Goal: Transaction & Acquisition: Purchase product/service

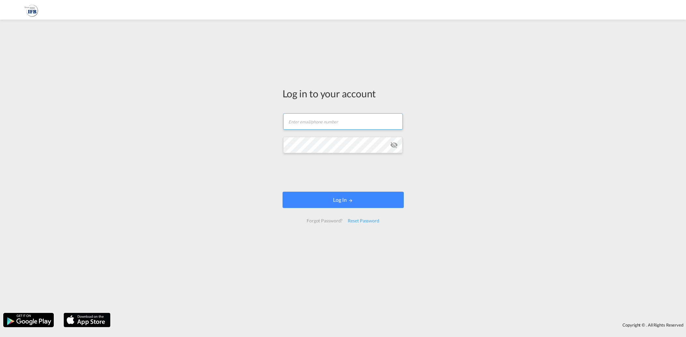
type input "[EMAIL_ADDRESS][DOMAIN_NAME]"
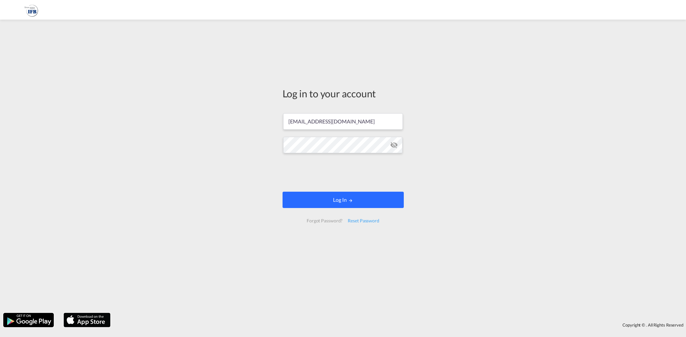
click at [347, 200] on button "Log In" at bounding box center [343, 199] width 121 height 16
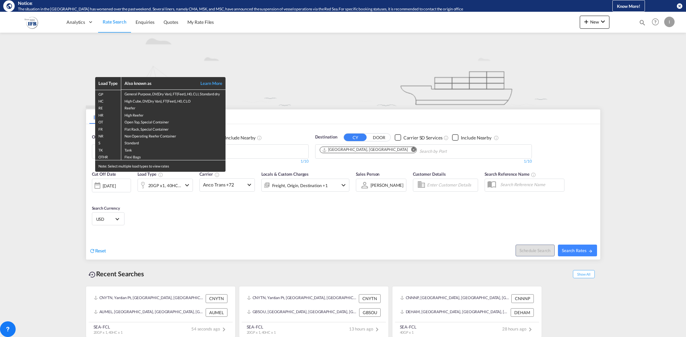
click at [232, 222] on div "Load Type Also known as Learn More GP General Purpose, DV(Dry Van), FT(Feet), H…" at bounding box center [343, 168] width 686 height 337
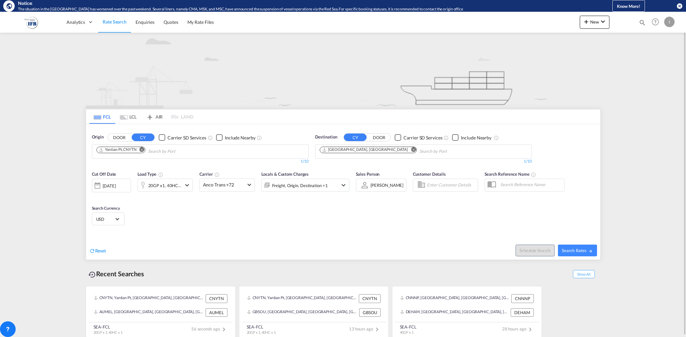
scroll to position [1, 0]
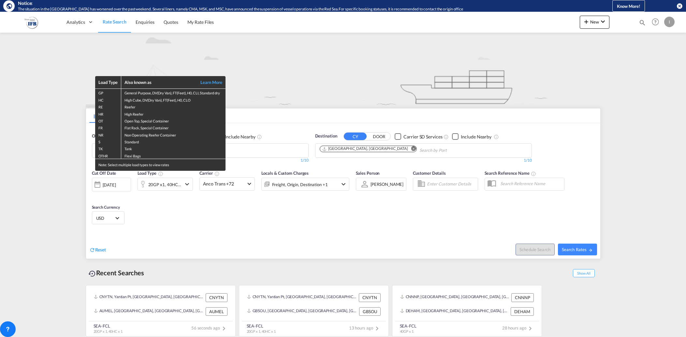
click at [291, 118] on div "Load Type Also known as Learn More GP General Purpose, DV(Dry Van), FT(Feet), H…" at bounding box center [343, 168] width 686 height 337
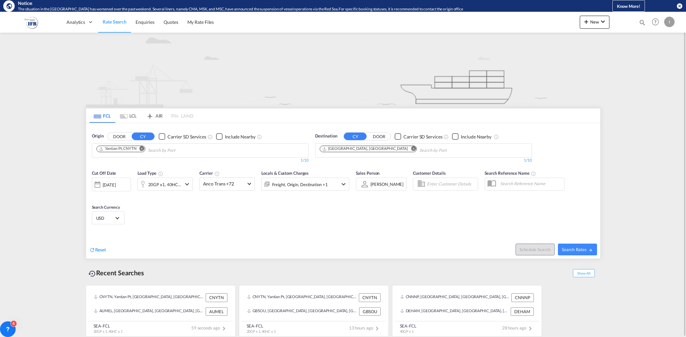
click at [143, 148] on md-icon "Remove" at bounding box center [142, 148] width 5 height 5
click at [157, 148] on input "Chips input." at bounding box center [128, 150] width 62 height 10
type input "shekou"
click at [124, 162] on div "Shekou Pt China CNSHK" at bounding box center [147, 165] width 124 height 20
click at [171, 186] on div "20GP x1, 40HC x1" at bounding box center [164, 184] width 33 height 9
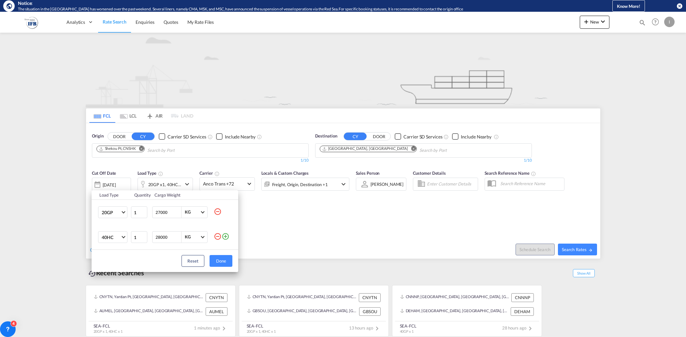
click at [218, 208] on md-icon "icon-minus-circle-outline" at bounding box center [218, 211] width 8 height 8
type input "28000"
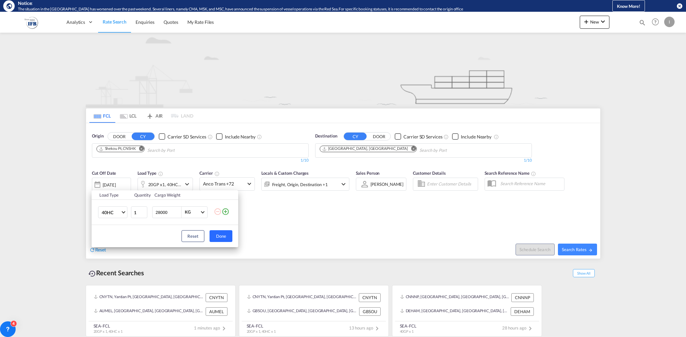
click at [226, 234] on button "Done" at bounding box center [221, 236] width 23 height 12
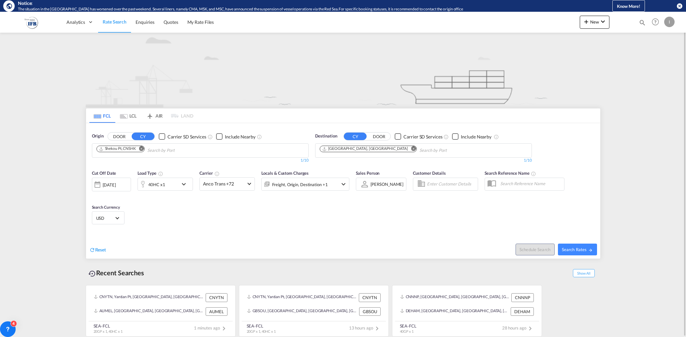
click at [302, 233] on div "Reset Schedule Search Search Rates" at bounding box center [343, 244] width 515 height 28
click at [575, 257] on div "Schedule Search Search Rates" at bounding box center [473, 245] width 256 height 25
click at [581, 246] on button "Search Rates" at bounding box center [577, 249] width 39 height 12
type input "CNSHK to AUMEL / [DATE]"
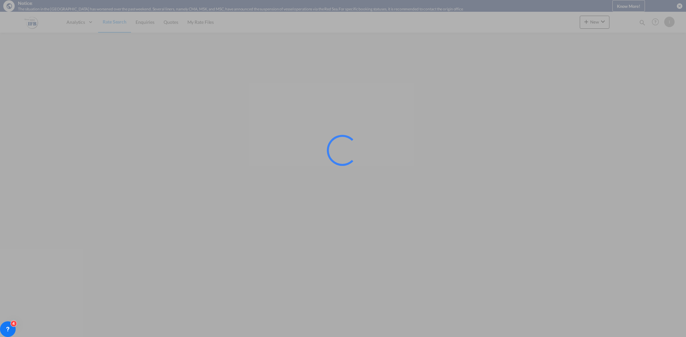
click at [174, 222] on div at bounding box center [343, 168] width 686 height 337
